Goal: Entertainment & Leisure: Consume media (video, audio)

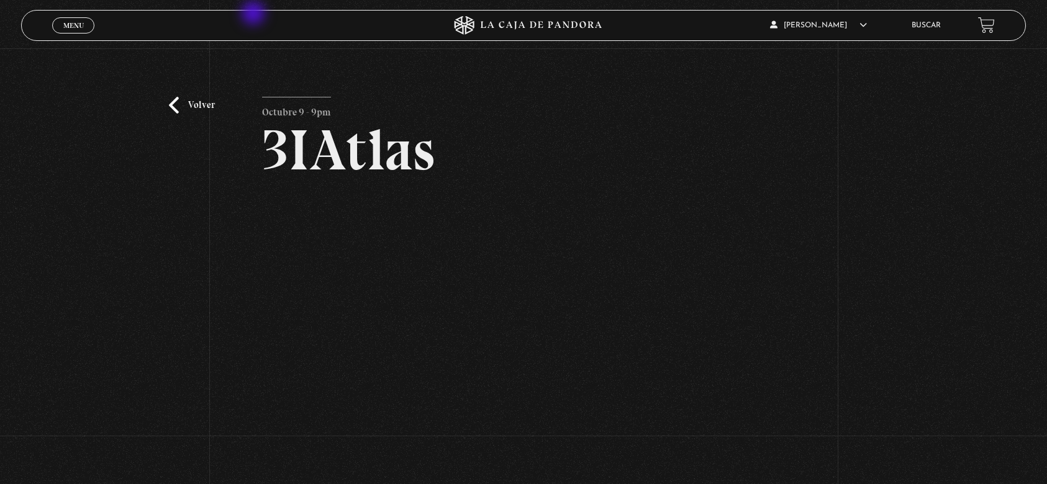
scroll to position [83, 0]
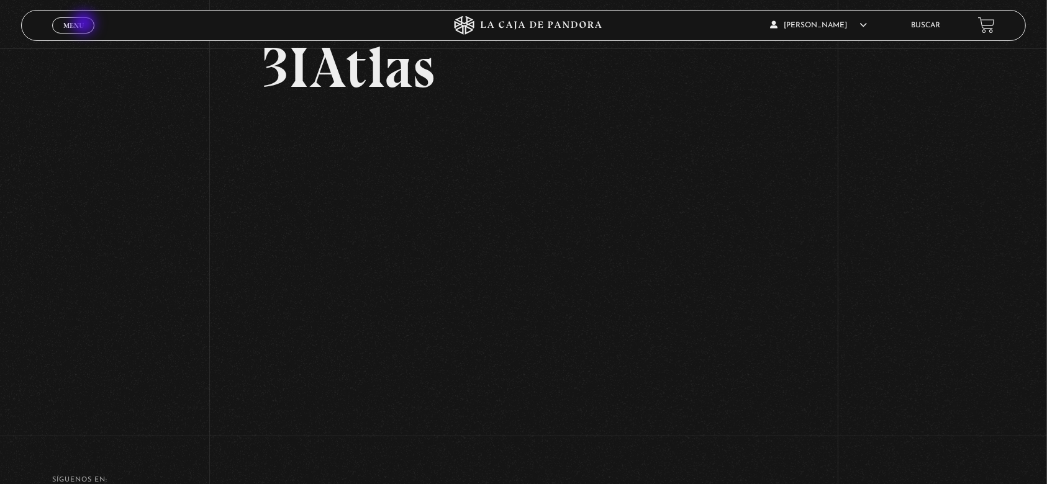
click at [85, 24] on link "Menu Cerrar" at bounding box center [73, 25] width 42 height 16
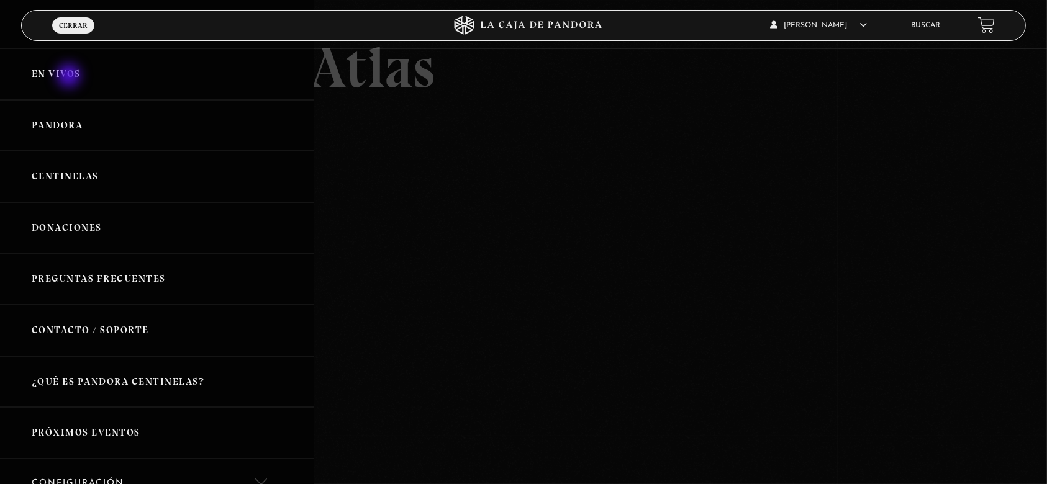
click at [70, 77] on link "En vivos" at bounding box center [157, 74] width 314 height 52
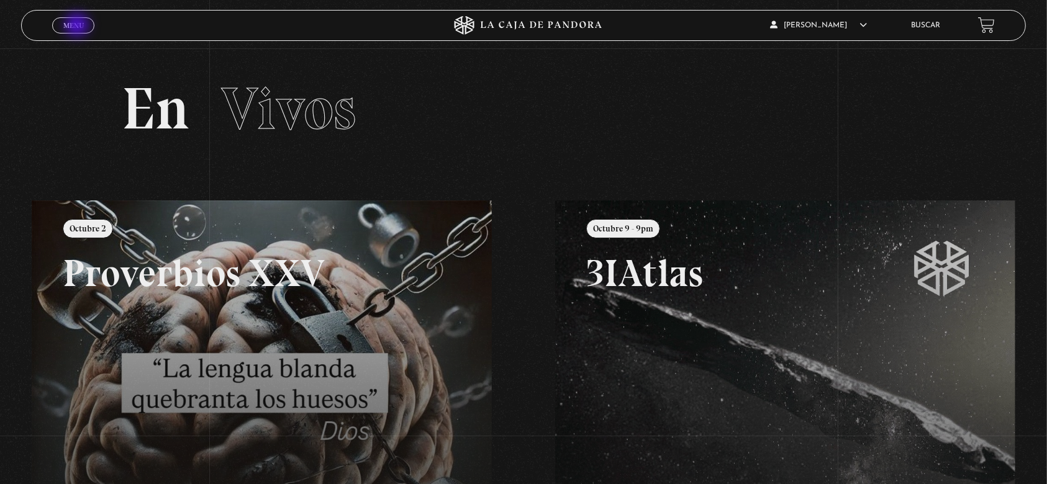
click at [78, 25] on span "Menu" at bounding box center [73, 25] width 20 height 7
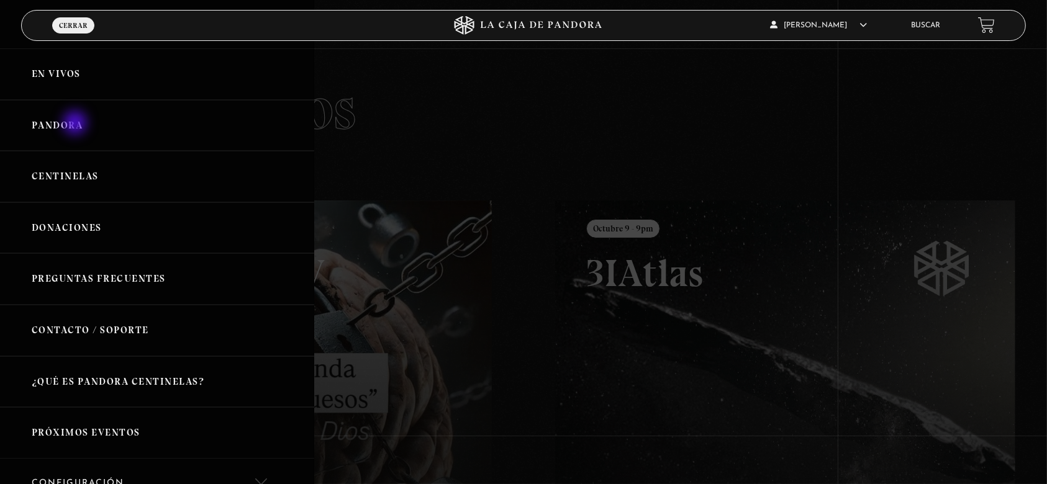
click at [76, 124] on link "Pandora" at bounding box center [157, 126] width 314 height 52
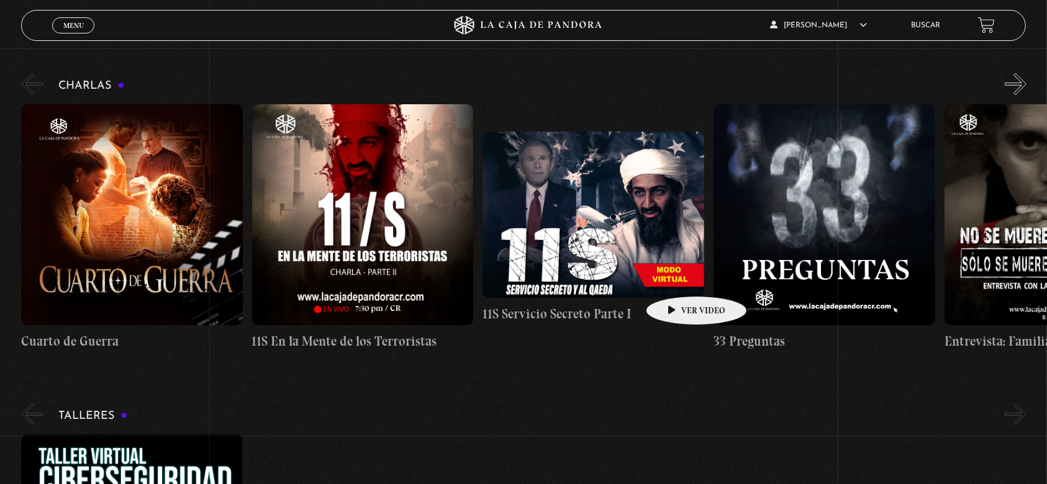
scroll to position [165, 0]
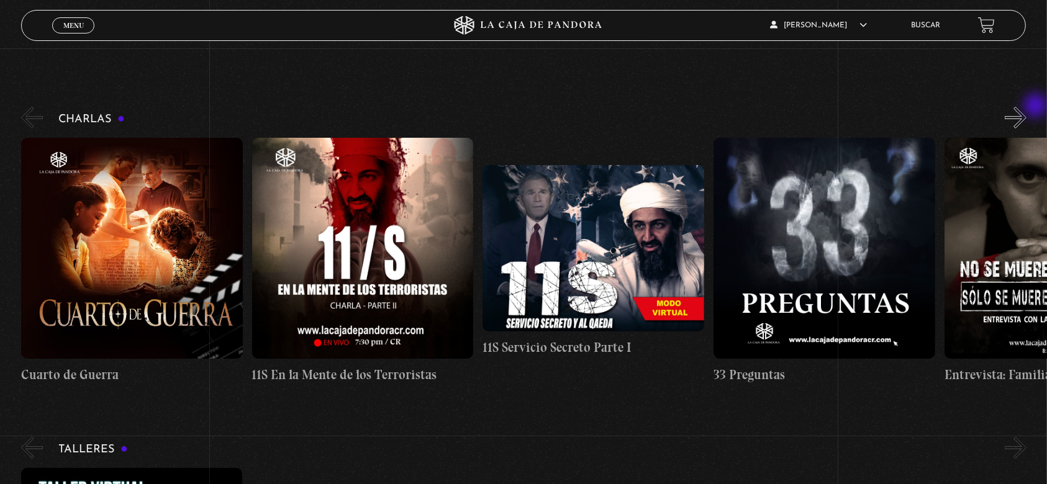
click at [1027, 107] on button "»" at bounding box center [1016, 118] width 22 height 22
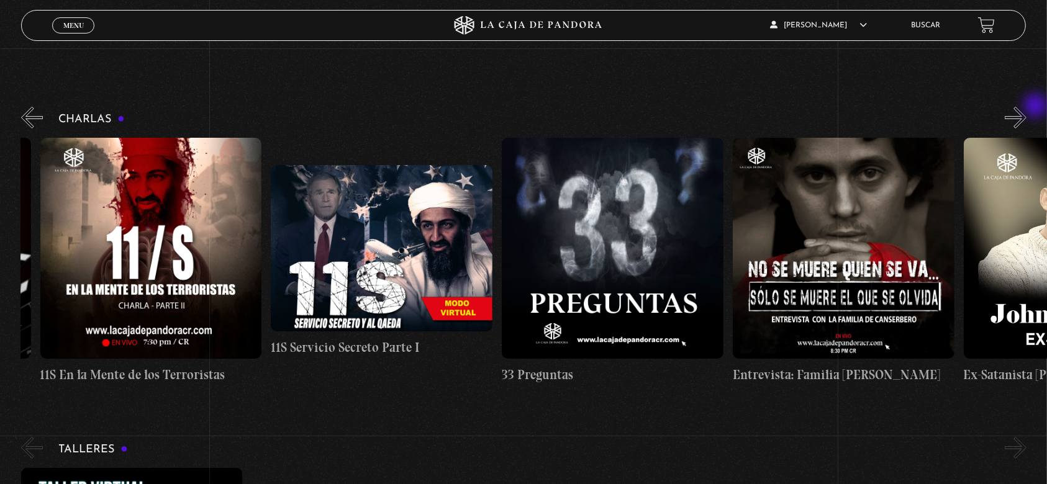
click at [1027, 107] on button "»" at bounding box center [1016, 118] width 22 height 22
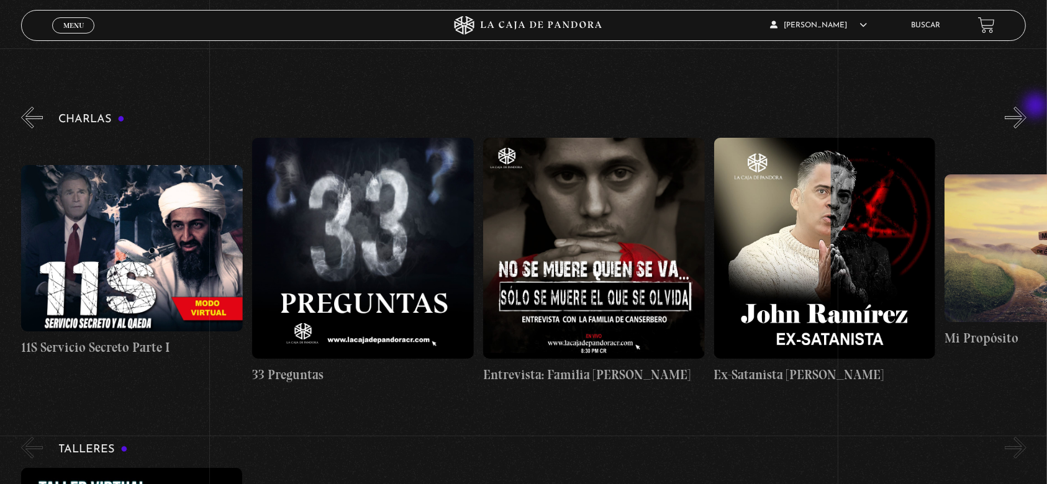
click at [1027, 107] on button "»" at bounding box center [1016, 118] width 22 height 22
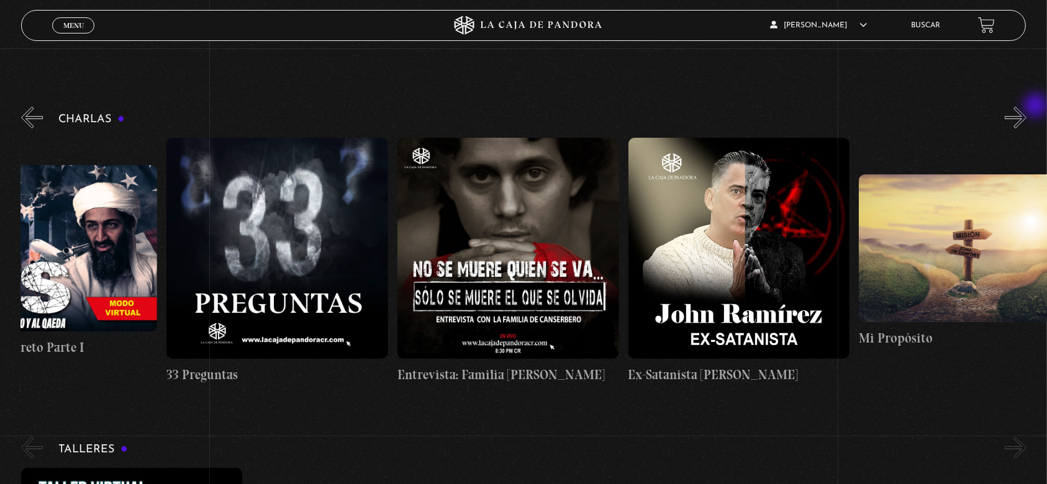
scroll to position [0, 577]
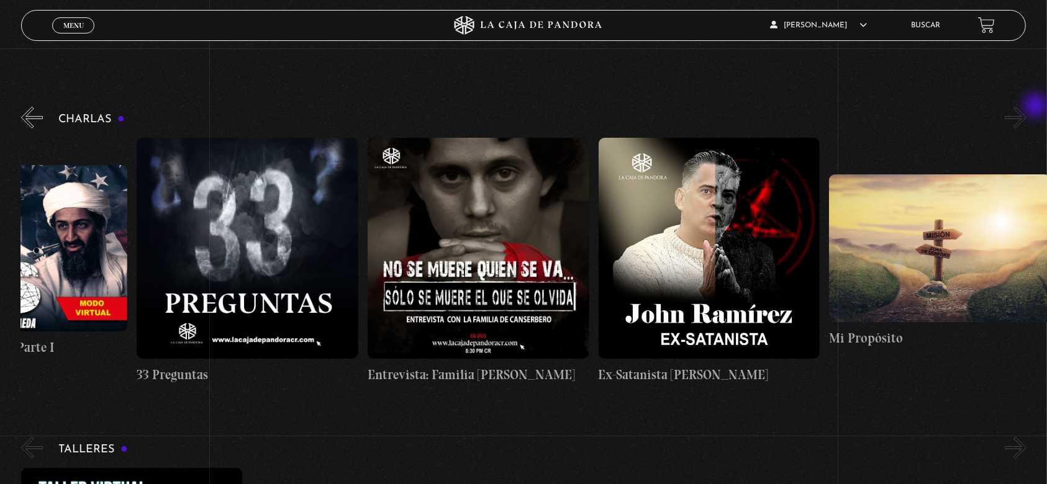
click at [1027, 107] on button "»" at bounding box center [1016, 118] width 22 height 22
click at [1027, 117] on button "»" at bounding box center [1016, 118] width 22 height 22
click at [1027, 111] on button "»" at bounding box center [1016, 118] width 22 height 22
click at [1027, 115] on button "»" at bounding box center [1016, 118] width 22 height 22
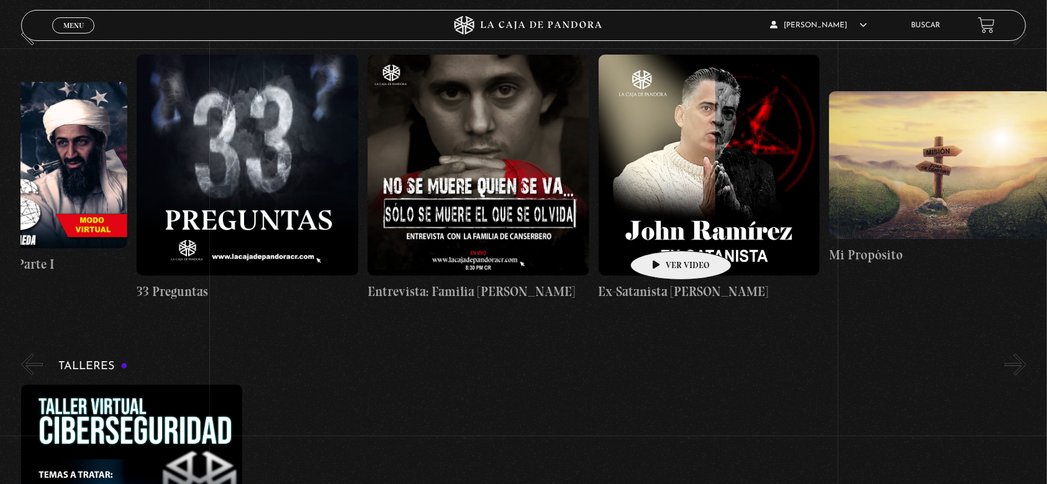
scroll to position [83, 0]
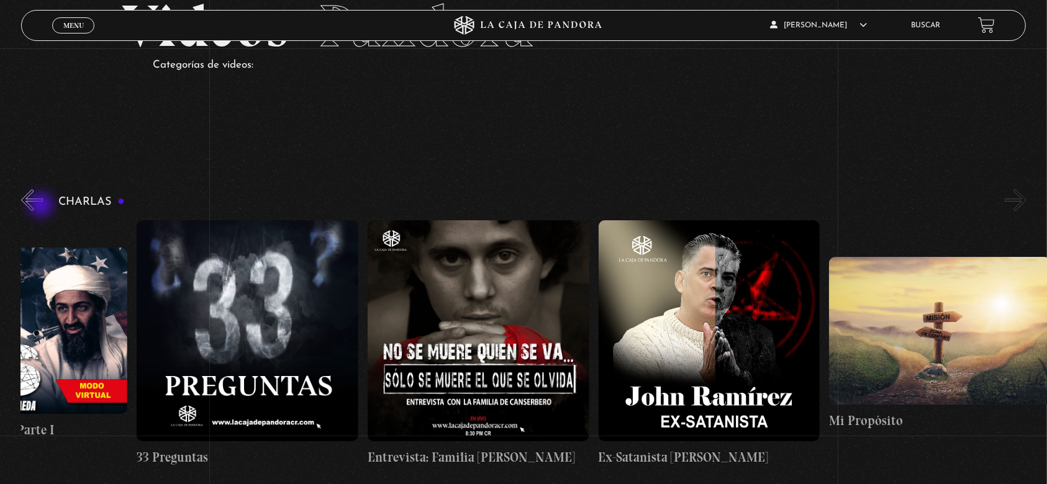
click at [40, 205] on button "«" at bounding box center [32, 200] width 22 height 22
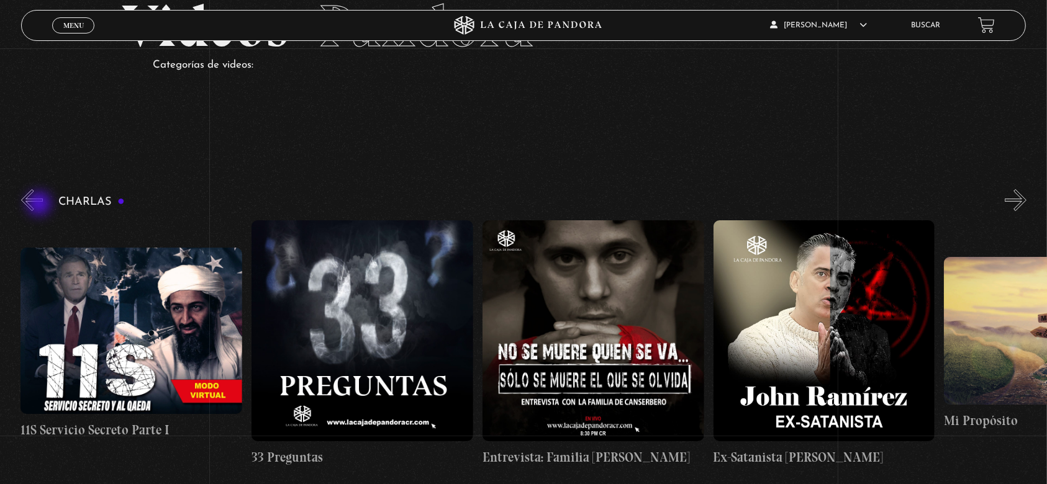
click at [40, 205] on button "«" at bounding box center [32, 200] width 22 height 22
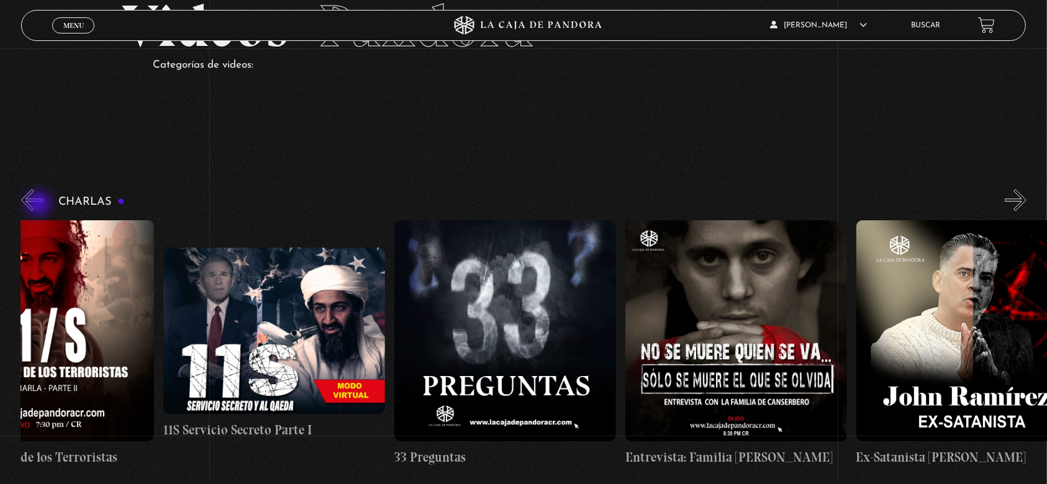
click at [40, 205] on button "«" at bounding box center [32, 200] width 22 height 22
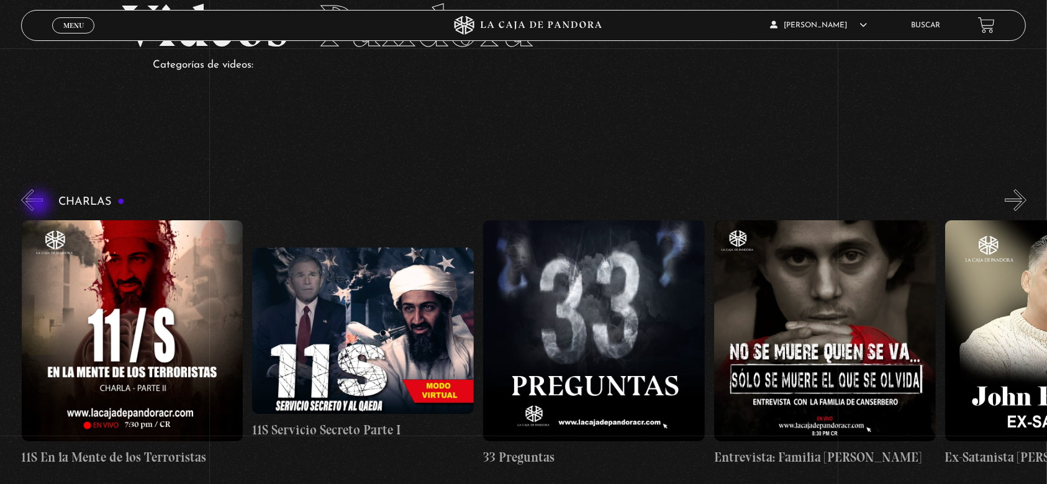
click at [40, 205] on button "«" at bounding box center [32, 200] width 22 height 22
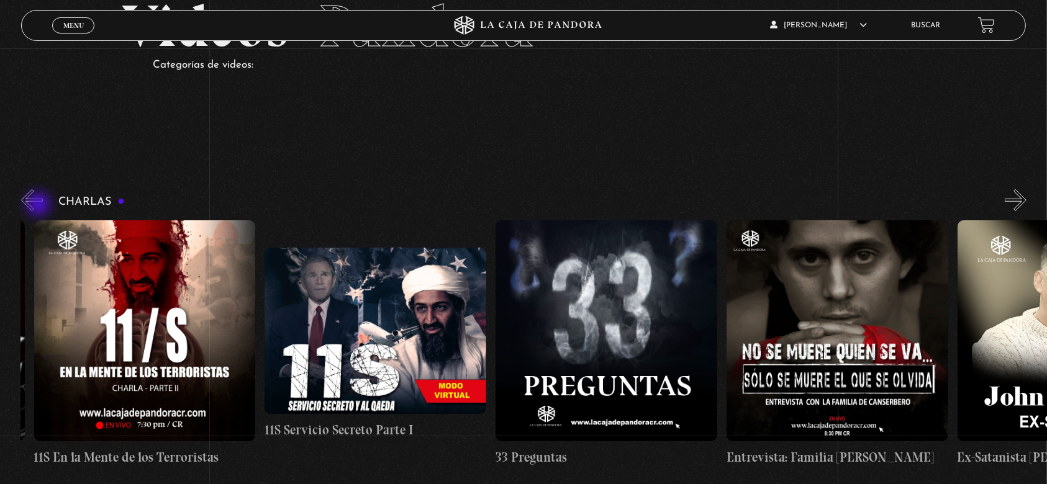
click at [40, 206] on button "«" at bounding box center [32, 200] width 22 height 22
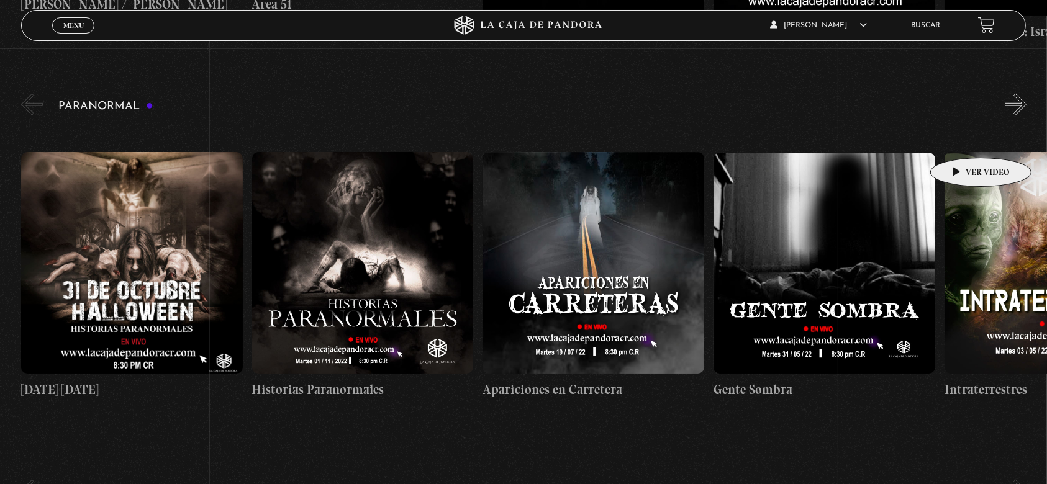
scroll to position [1242, 0]
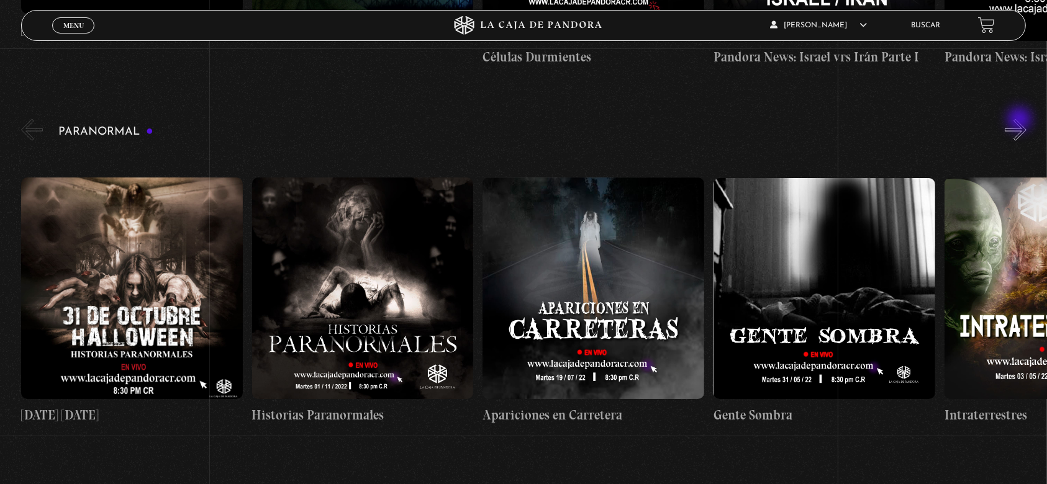
click at [1021, 120] on button "»" at bounding box center [1016, 130] width 22 height 22
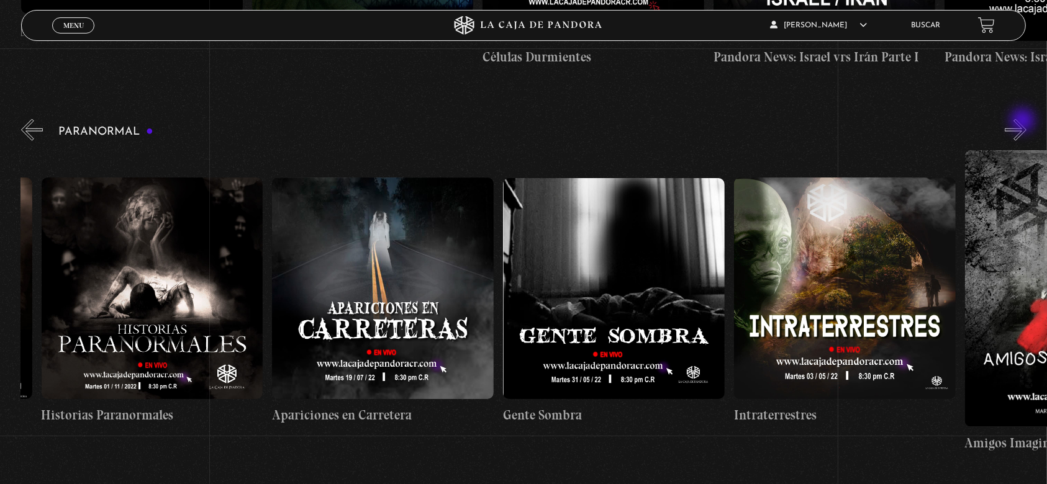
click at [1024, 122] on button "»" at bounding box center [1016, 130] width 22 height 22
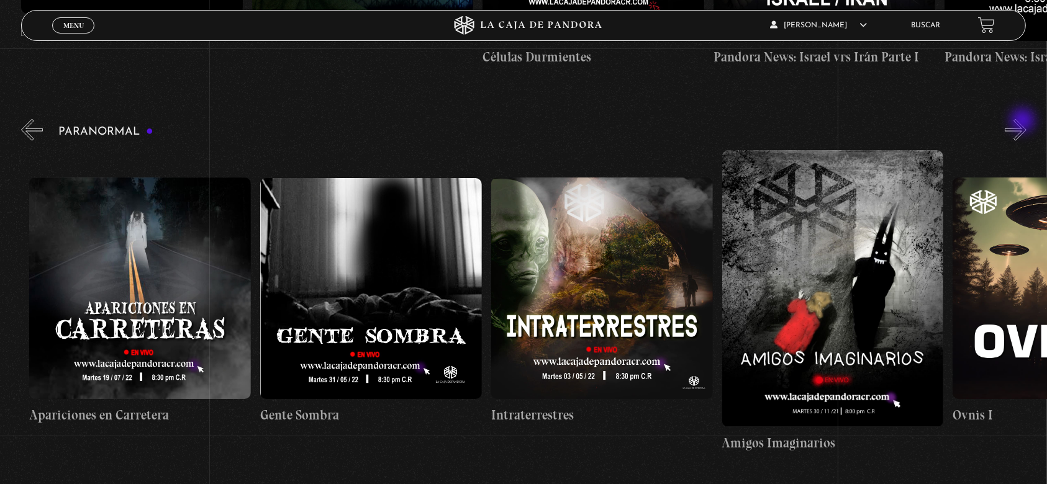
click at [1024, 122] on button "»" at bounding box center [1016, 130] width 22 height 22
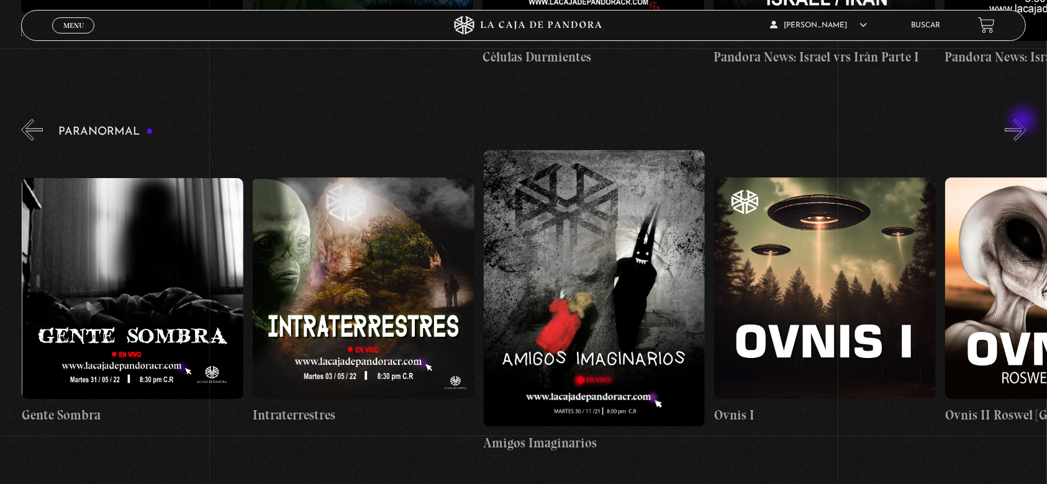
click at [1024, 122] on button "»" at bounding box center [1016, 130] width 22 height 22
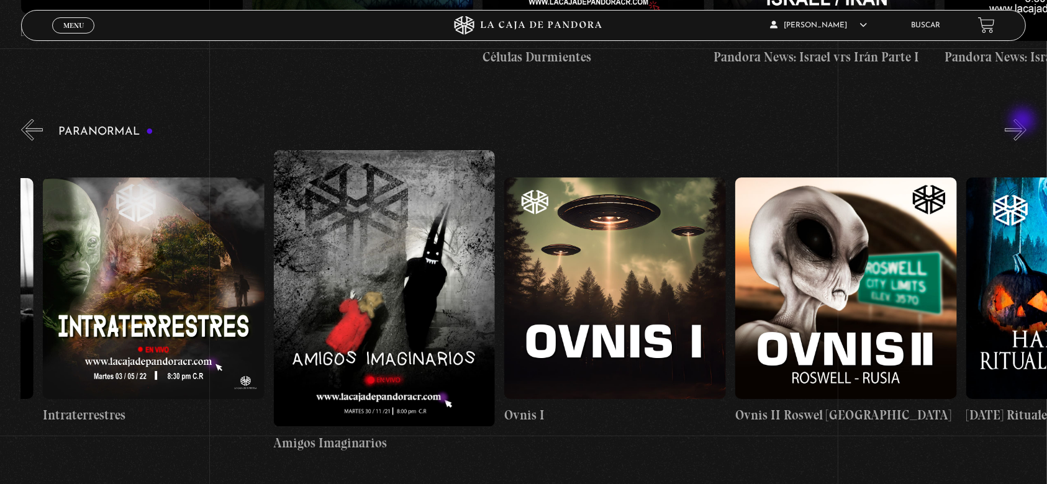
click at [1024, 122] on button "»" at bounding box center [1016, 130] width 22 height 22
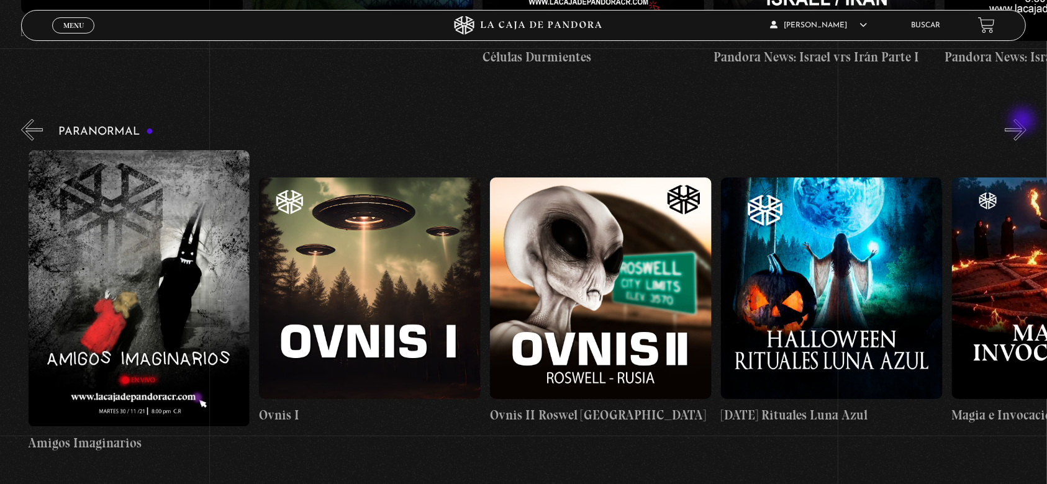
click at [1024, 122] on button "»" at bounding box center [1016, 130] width 22 height 22
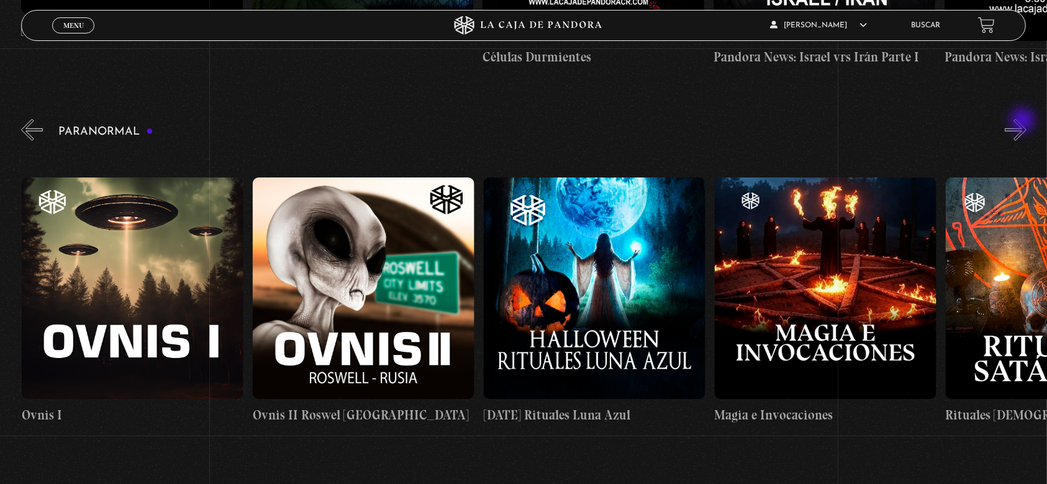
click at [1024, 122] on button "»" at bounding box center [1016, 130] width 22 height 22
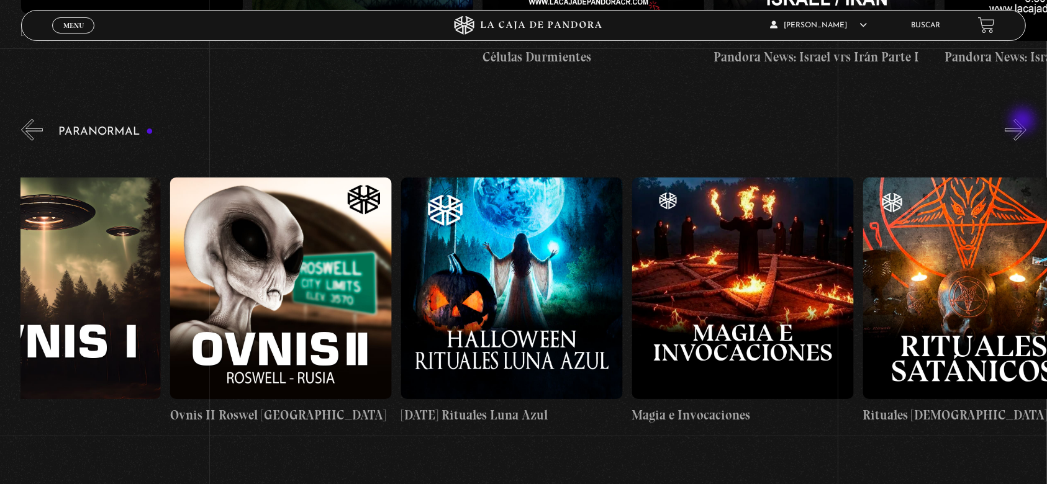
scroll to position [0, 1500]
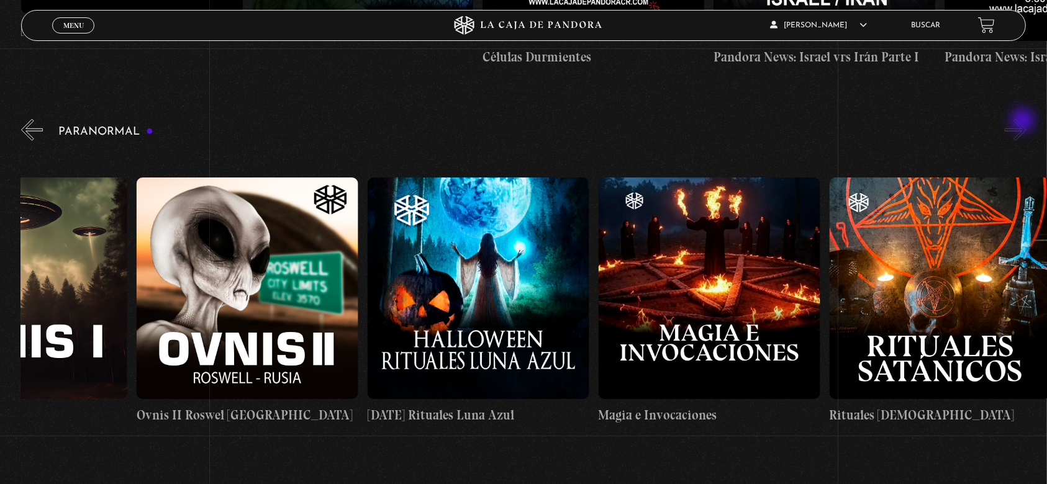
click at [1024, 122] on button "»" at bounding box center [1016, 130] width 22 height 22
click at [1027, 130] on button "»" at bounding box center [1016, 130] width 22 height 22
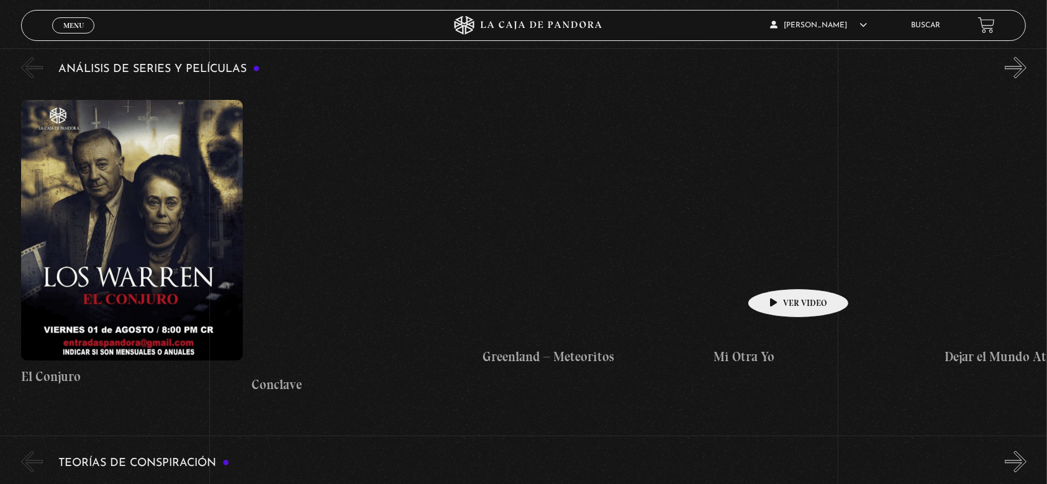
scroll to position [2484, 0]
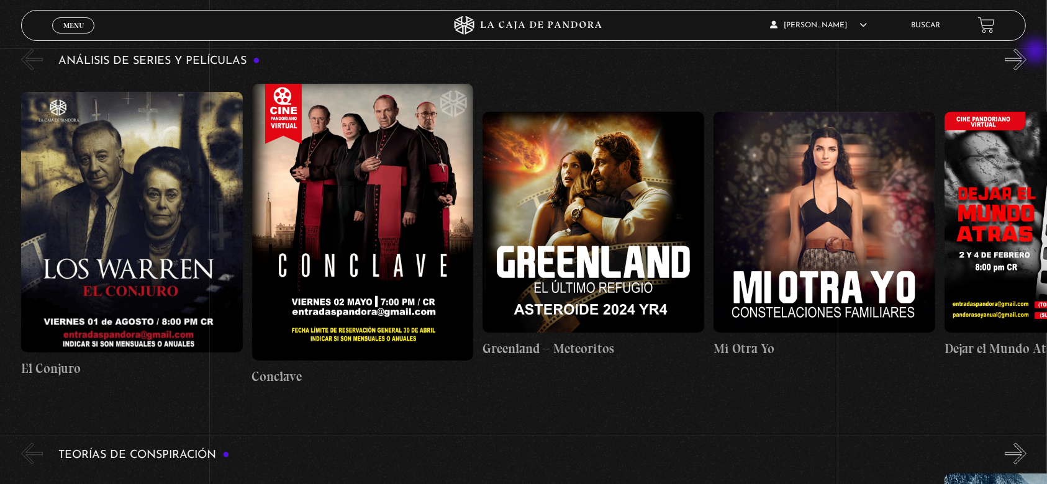
click at [1027, 52] on button "»" at bounding box center [1016, 59] width 22 height 22
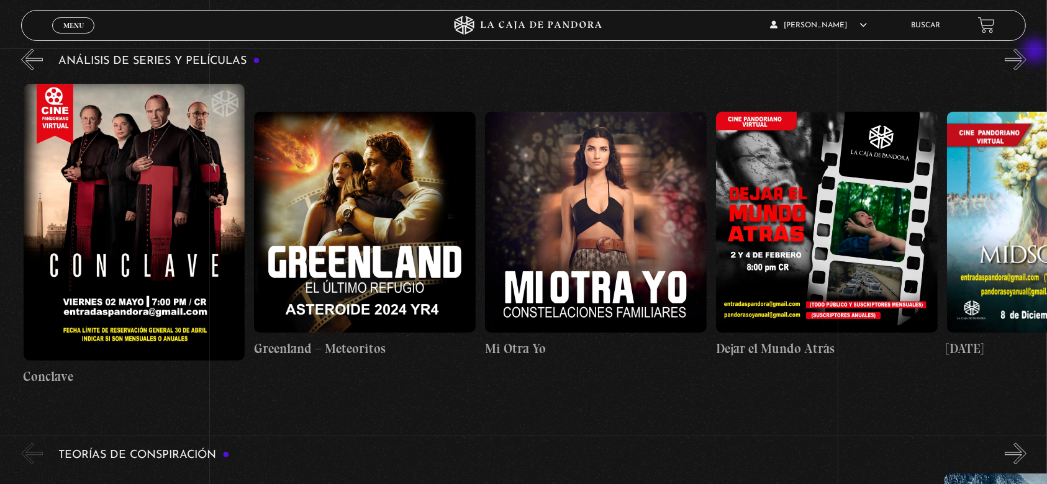
click at [1027, 52] on button "»" at bounding box center [1016, 59] width 22 height 22
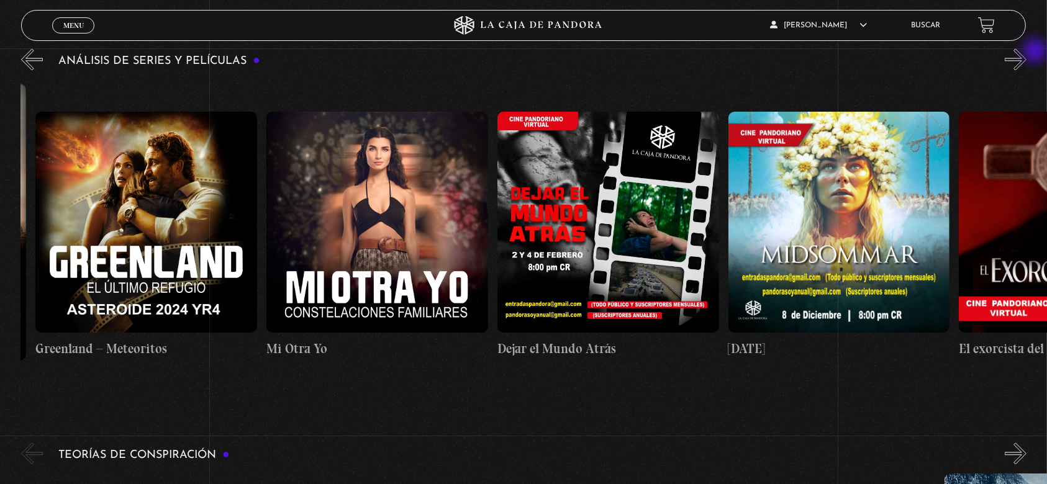
click at [1027, 52] on button "»" at bounding box center [1016, 59] width 22 height 22
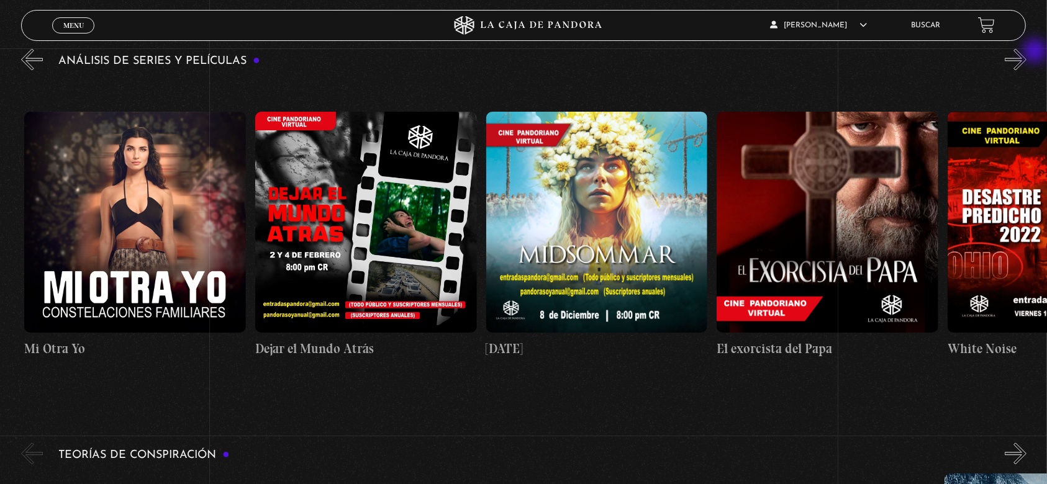
click at [1027, 52] on button "»" at bounding box center [1016, 59] width 22 height 22
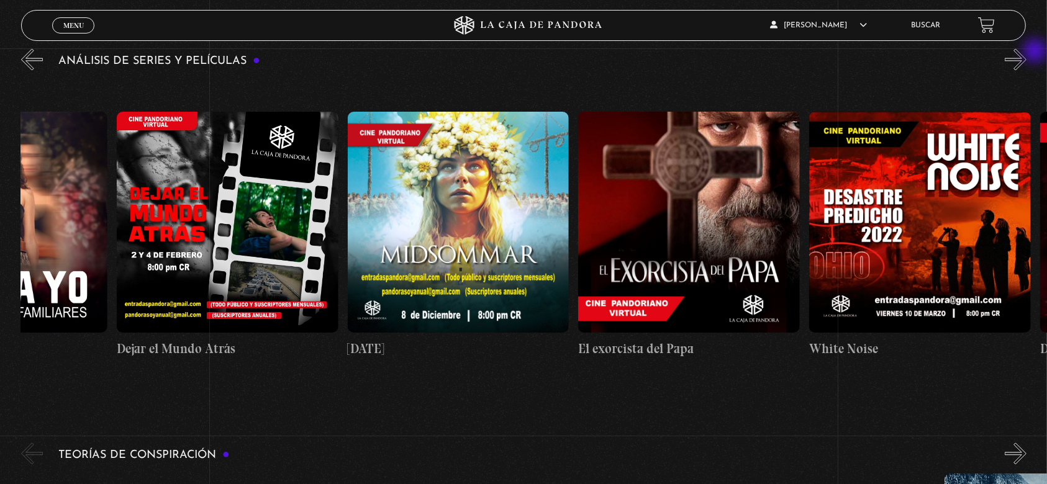
click at [1027, 52] on button "»" at bounding box center [1016, 59] width 22 height 22
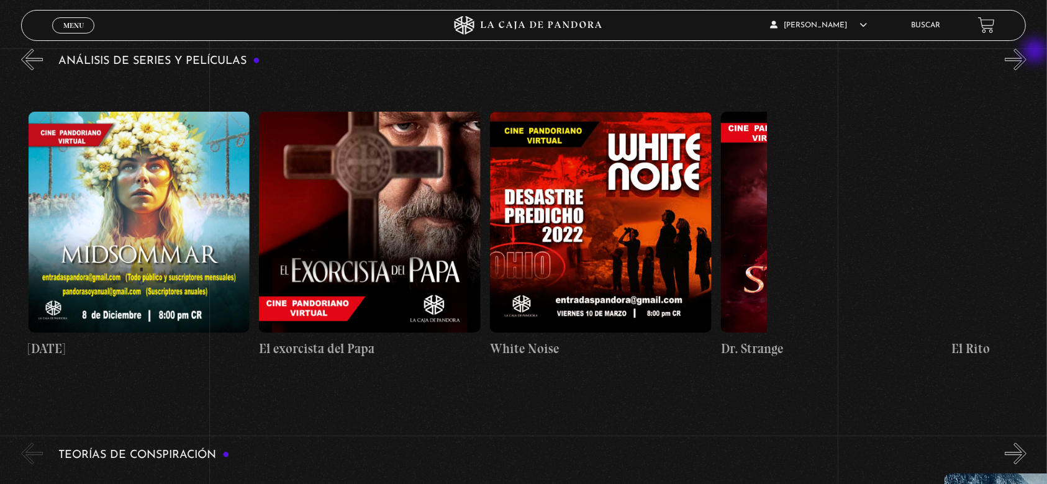
click at [1027, 52] on button "»" at bounding box center [1016, 59] width 22 height 22
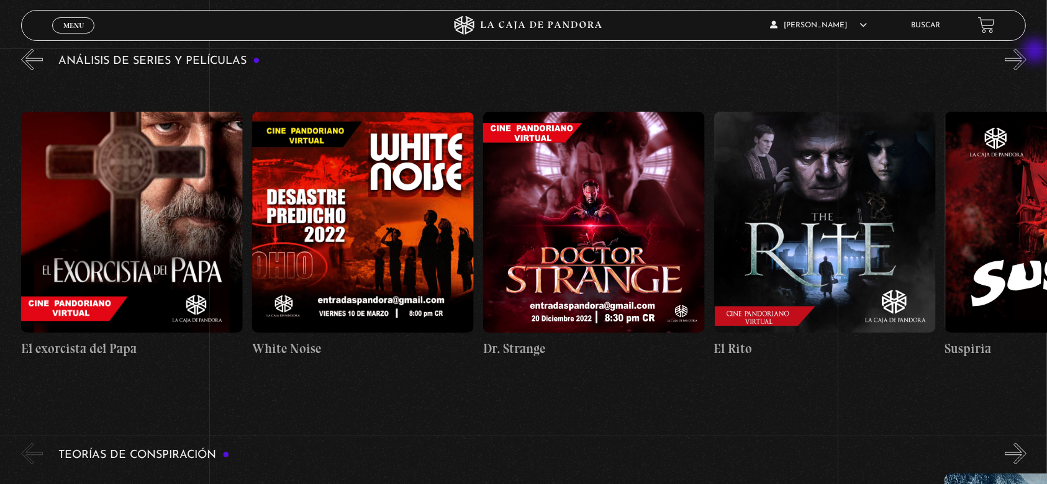
click at [1027, 52] on button "»" at bounding box center [1016, 59] width 22 height 22
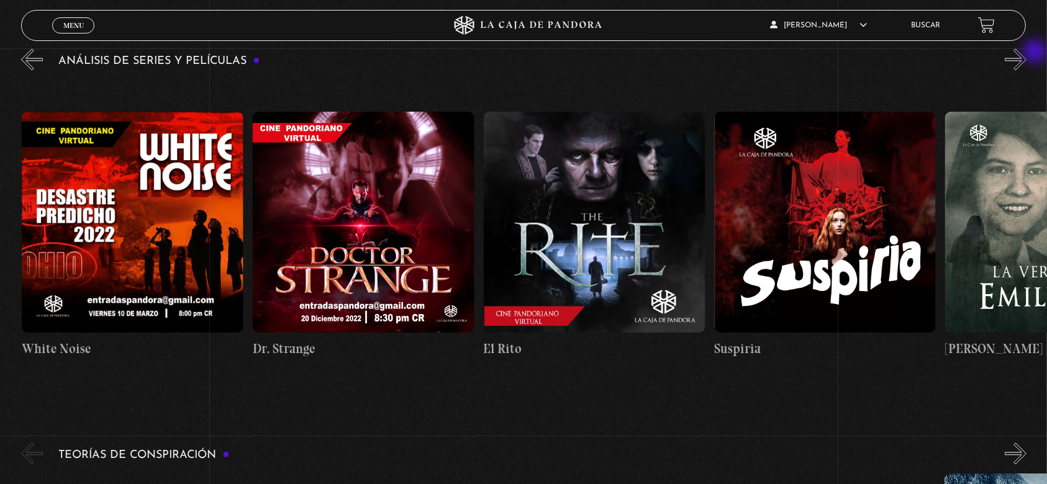
click at [1027, 53] on button "»" at bounding box center [1016, 59] width 22 height 22
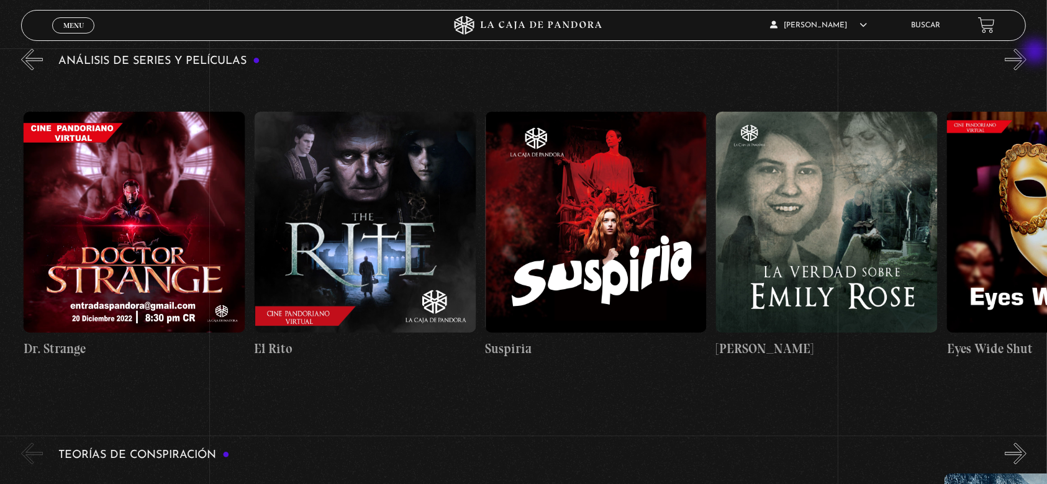
click at [1027, 53] on button "»" at bounding box center [1016, 59] width 22 height 22
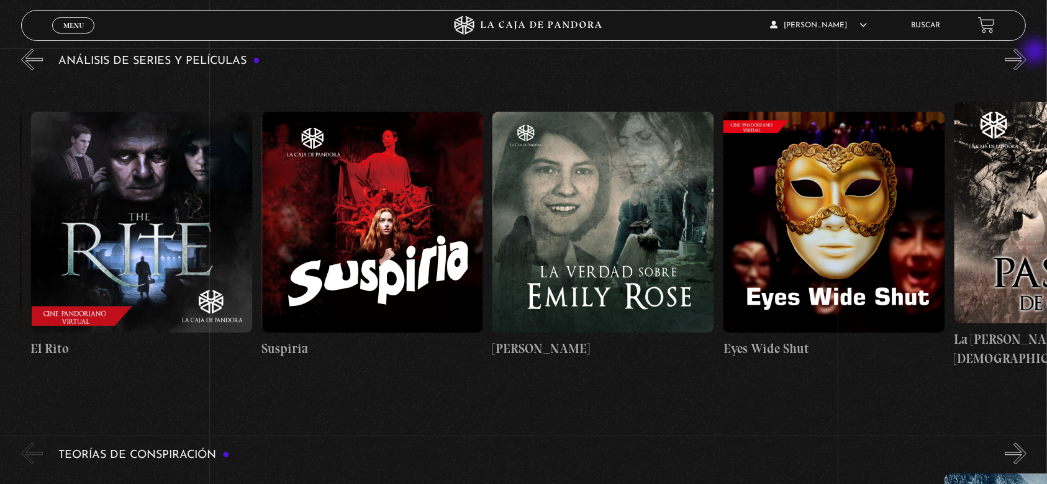
click at [1027, 53] on button "»" at bounding box center [1016, 59] width 22 height 22
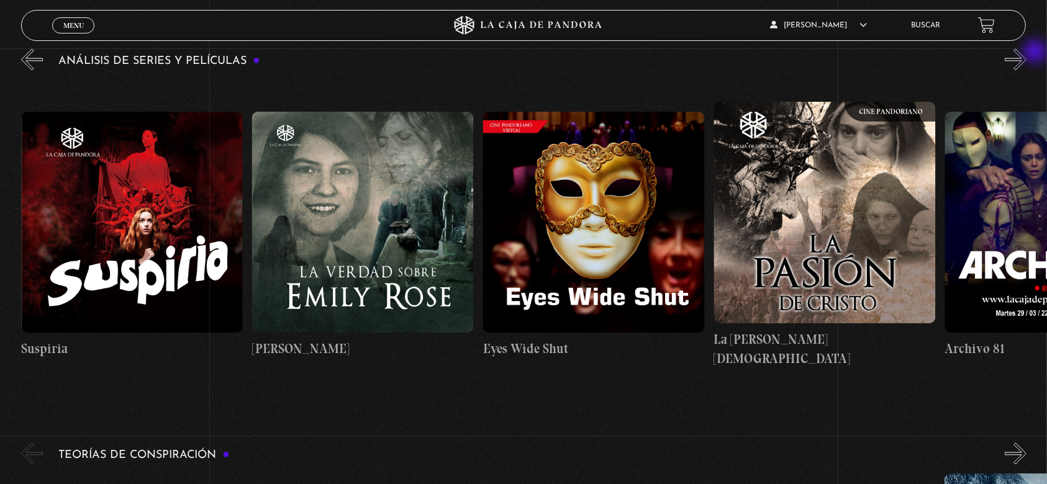
click at [1027, 53] on button "»" at bounding box center [1016, 59] width 22 height 22
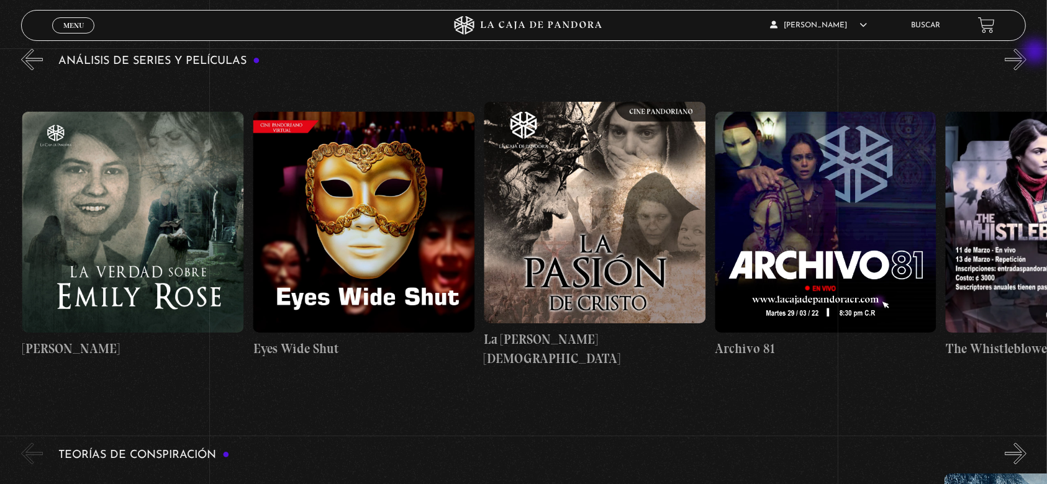
scroll to position [0, 2539]
click at [609, 221] on figure at bounding box center [594, 213] width 222 height 222
click at [622, 240] on figure at bounding box center [594, 213] width 222 height 222
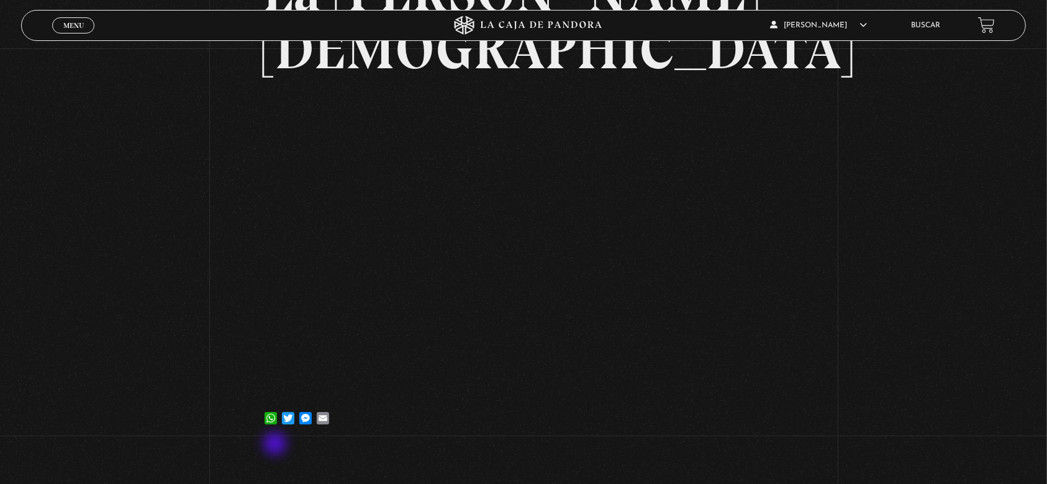
scroll to position [165, 0]
